Goal: Task Accomplishment & Management: Complete application form

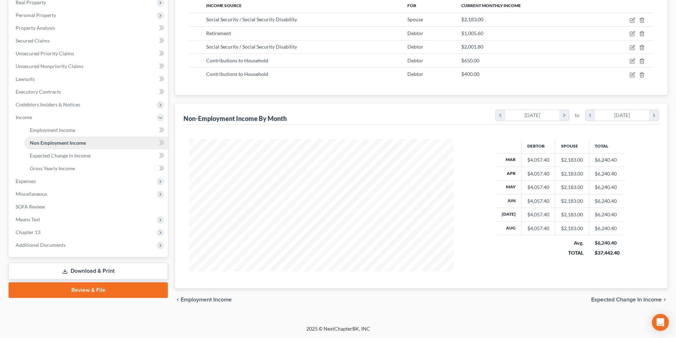
scroll to position [132, 279]
click at [29, 45] on link "Secured Claims" at bounding box center [89, 40] width 158 height 13
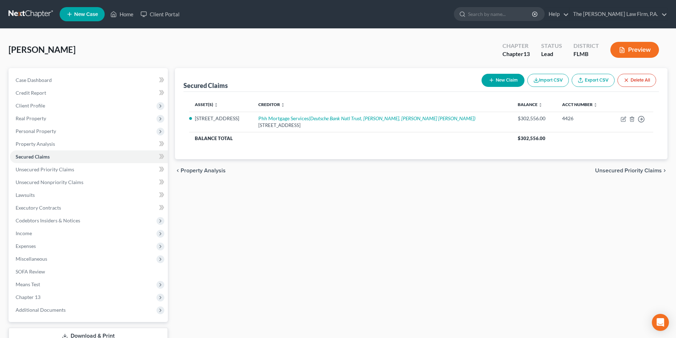
click at [547, 228] on div "Secured Claims New Claim Import CSV Export CSV Delete All Asset(s) expand_more …" at bounding box center [421, 215] width 500 height 295
click at [61, 183] on span "Unsecured Nonpriority Claims" at bounding box center [50, 182] width 68 height 6
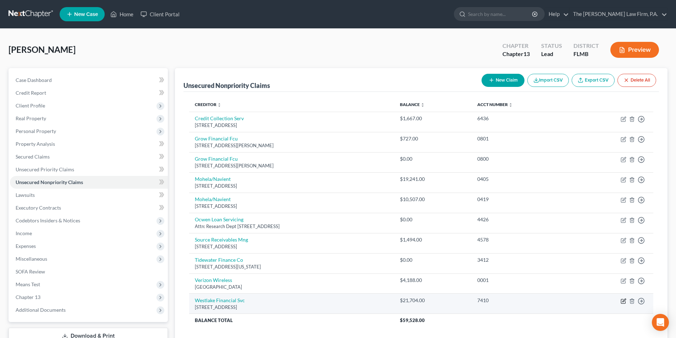
click at [625, 302] on icon "button" at bounding box center [623, 301] width 4 height 4
select select "4"
select select "0"
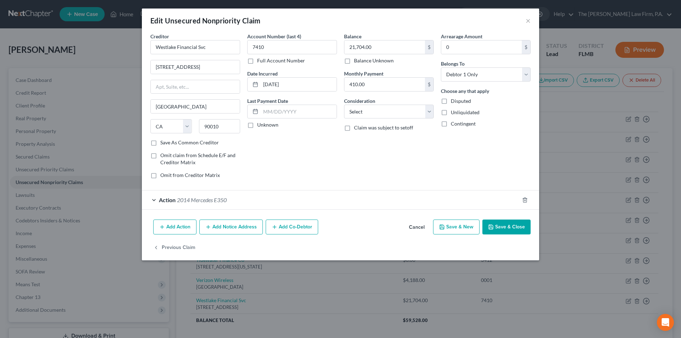
click at [451, 102] on label "Disputed" at bounding box center [461, 101] width 20 height 7
click at [454, 102] on input "Disputed" at bounding box center [456, 100] width 5 height 5
checkbox input "true"
drag, startPoint x: 347, startPoint y: 60, endPoint x: 352, endPoint y: 59, distance: 5.4
click at [354, 60] on label "Balance Unknown" at bounding box center [374, 60] width 40 height 7
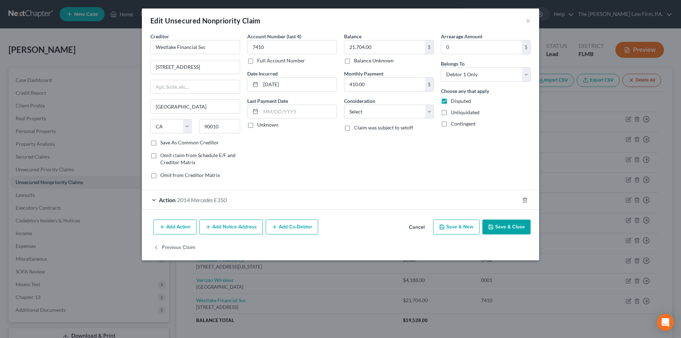
click at [357, 60] on input "Balance Unknown" at bounding box center [359, 59] width 5 height 5
checkbox input "true"
type input "0.00"
click at [510, 227] on button "Save & Close" at bounding box center [507, 227] width 48 height 15
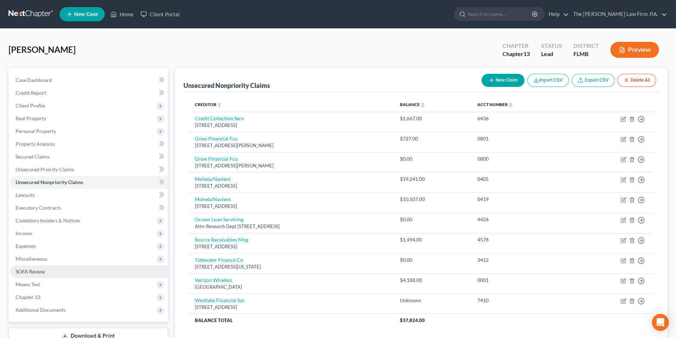
click at [25, 273] on span "SOFA Review" at bounding box center [30, 272] width 29 height 6
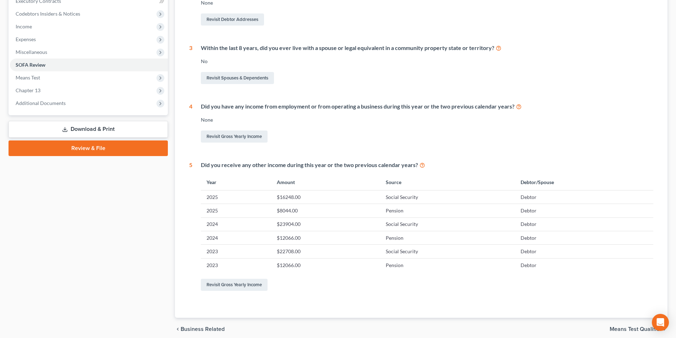
scroll to position [213, 0]
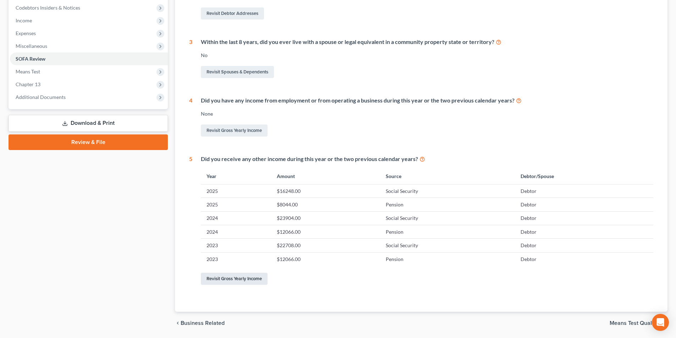
click at [224, 282] on link "Revisit Gross Yearly Income" at bounding box center [234, 279] width 67 height 12
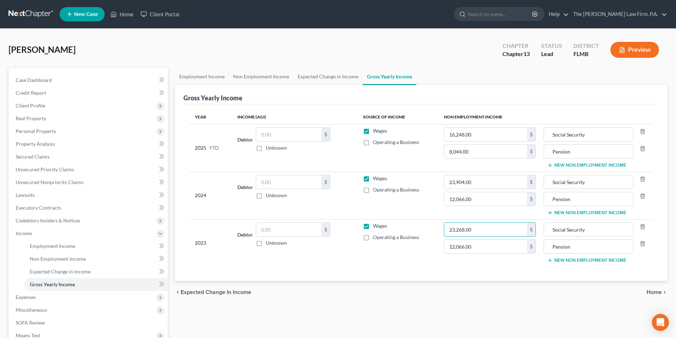
type input "23,268.00"
click at [464, 265] on td "23,268.00 $ 12,066.00 $" at bounding box center [489, 242] width 103 height 47
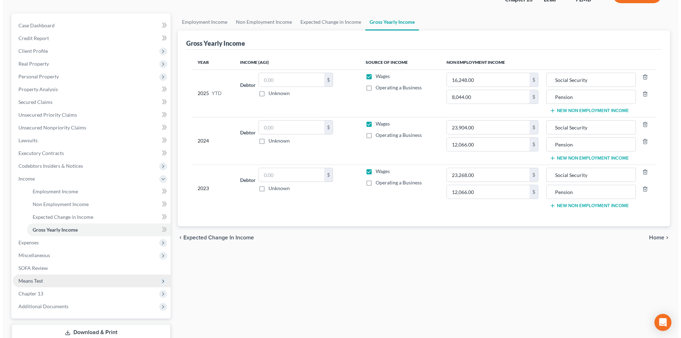
scroll to position [71, 0]
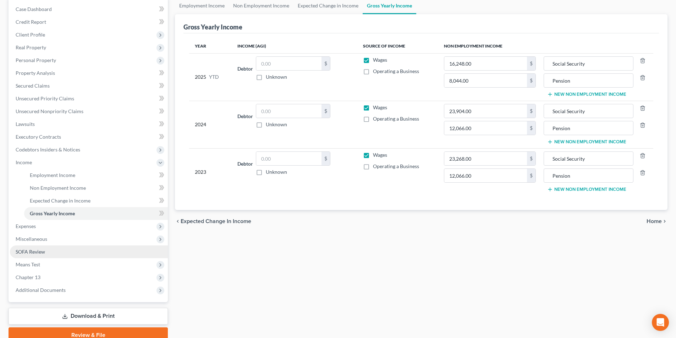
click at [25, 254] on span "SOFA Review" at bounding box center [30, 252] width 29 height 6
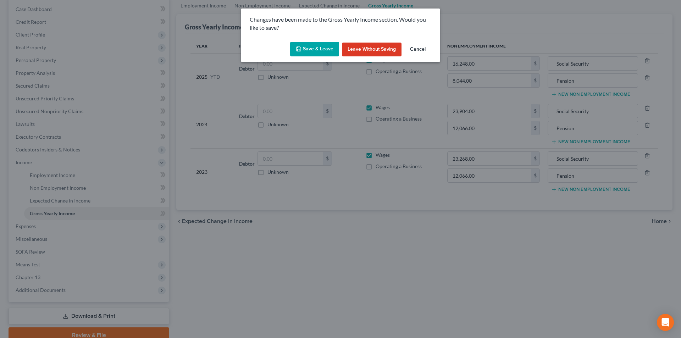
click at [316, 48] on button "Save & Leave" at bounding box center [314, 49] width 49 height 15
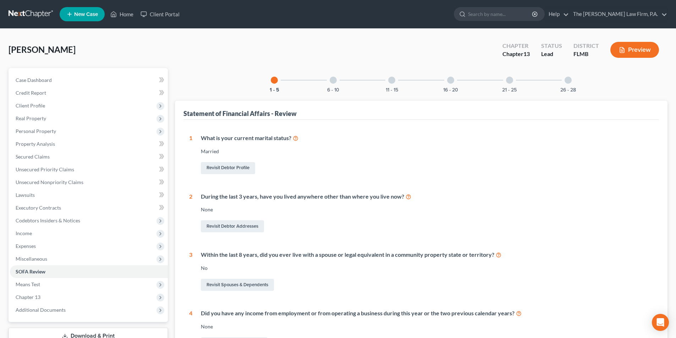
click at [451, 82] on div at bounding box center [450, 80] width 7 height 7
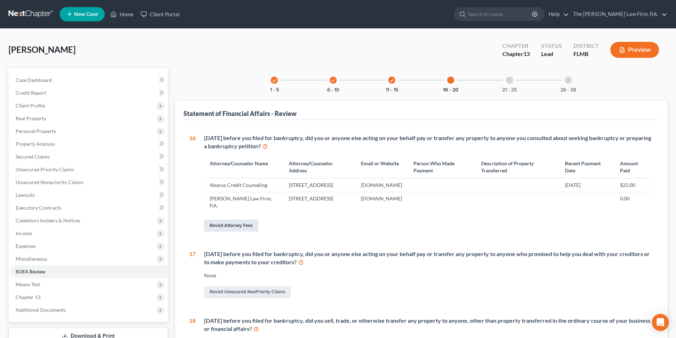
click at [235, 232] on link "Revisit Attorney Fees" at bounding box center [231, 226] width 54 height 12
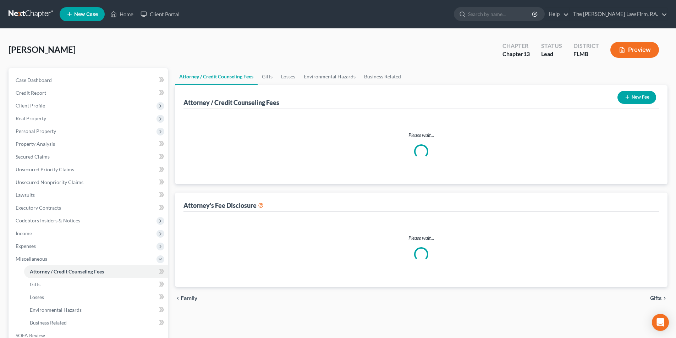
select select "0"
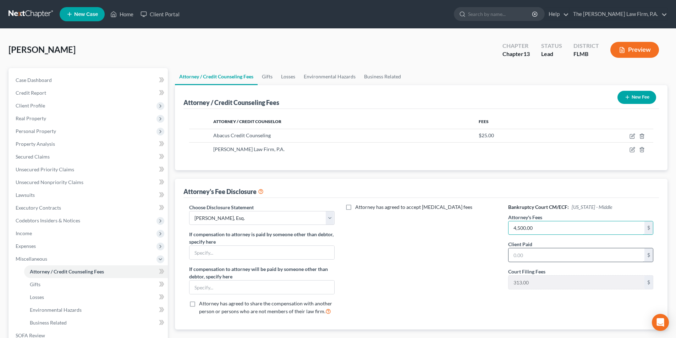
type input "4,500.00"
click at [549, 258] on input "text" at bounding box center [577, 254] width 136 height 13
type input "1,500.00"
click at [467, 275] on div "Attorney has agreed to accept [MEDICAL_DATA] fees" at bounding box center [421, 262] width 159 height 117
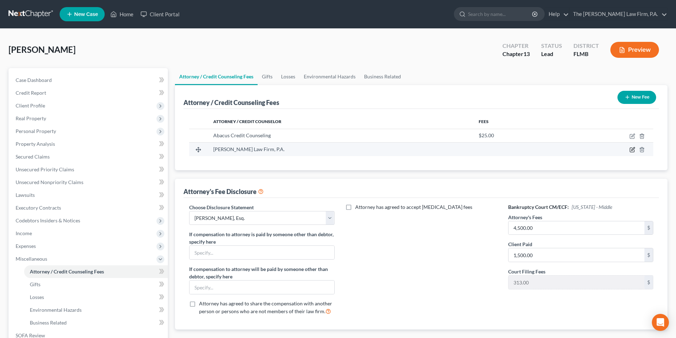
click at [632, 150] on icon "button" at bounding box center [632, 149] width 3 height 3
select select "9"
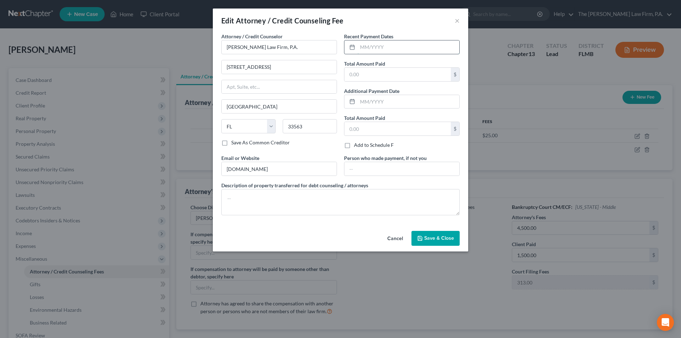
click at [363, 47] on input "text" at bounding box center [409, 46] width 102 height 13
click at [352, 47] on icon at bounding box center [353, 47] width 6 height 6
click at [377, 52] on input "text" at bounding box center [409, 46] width 102 height 13
type input "0"
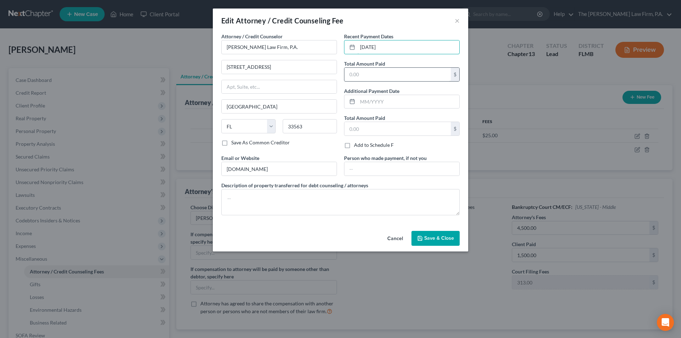
type input "[DATE]"
click at [363, 70] on input "text" at bounding box center [398, 74] width 106 height 13
type input "1,500.00"
click at [440, 241] on button "Save & Close" at bounding box center [436, 238] width 48 height 15
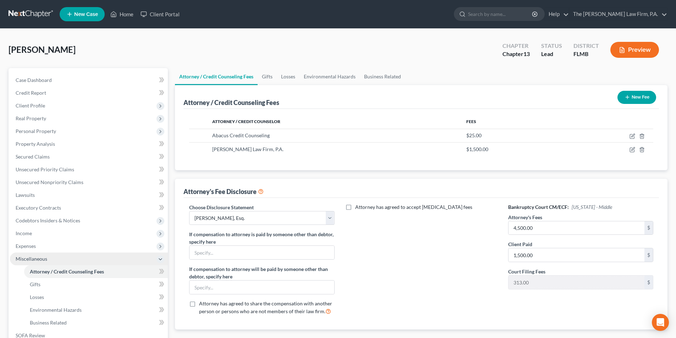
click at [32, 264] on span "Miscellaneous" at bounding box center [89, 259] width 158 height 13
